Goal: Task Accomplishment & Management: Use online tool/utility

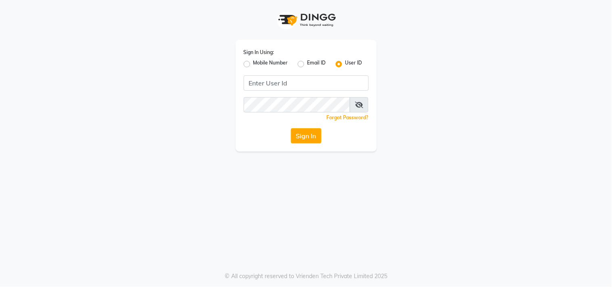
click at [253, 65] on label "Mobile Number" at bounding box center [270, 64] width 35 height 10
click at [253, 65] on input "Mobile Number" at bounding box center [255, 61] width 5 height 5
radio input "true"
radio input "false"
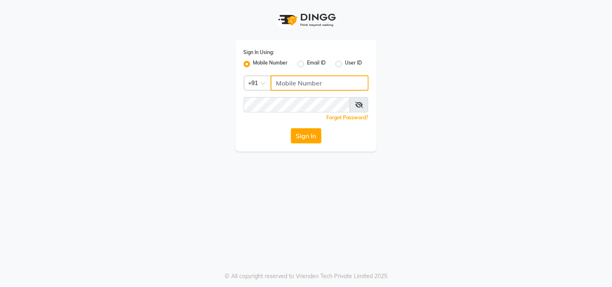
click at [277, 81] on input "Username" at bounding box center [320, 82] width 98 height 15
type input "9052699888"
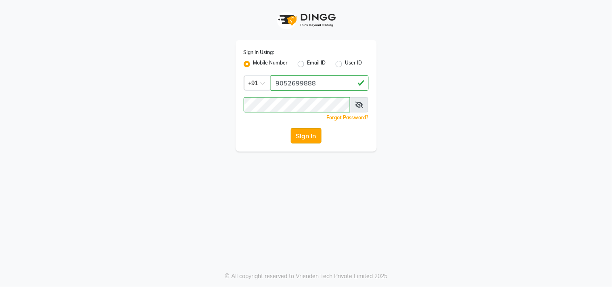
click at [315, 130] on button "Sign In" at bounding box center [306, 135] width 31 height 15
select select "8903"
select select "service"
